Goal: Find specific page/section: Find specific page/section

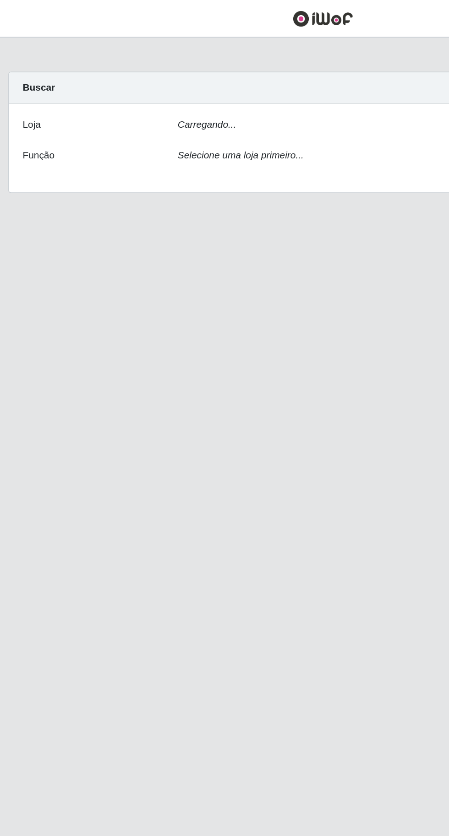
click at [235, 82] on div "Carregando..." at bounding box center [276, 85] width 312 height 13
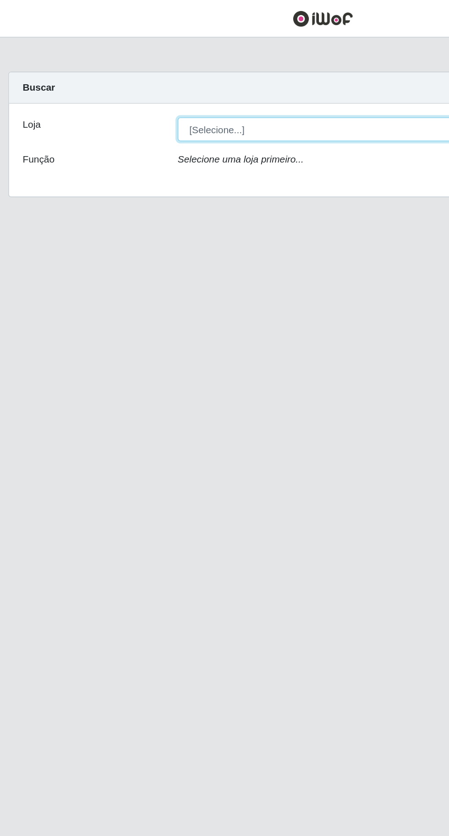
click at [233, 85] on select "[Selecione...] Extraplus - Loja 03 - Praia da Costa" at bounding box center [276, 87] width 298 height 16
select select "468"
click at [127, 79] on select "[Selecione...] Extraplus - Loja 03 - Praia da Costa" at bounding box center [276, 87] width 298 height 16
